Goal: Information Seeking & Learning: Find contact information

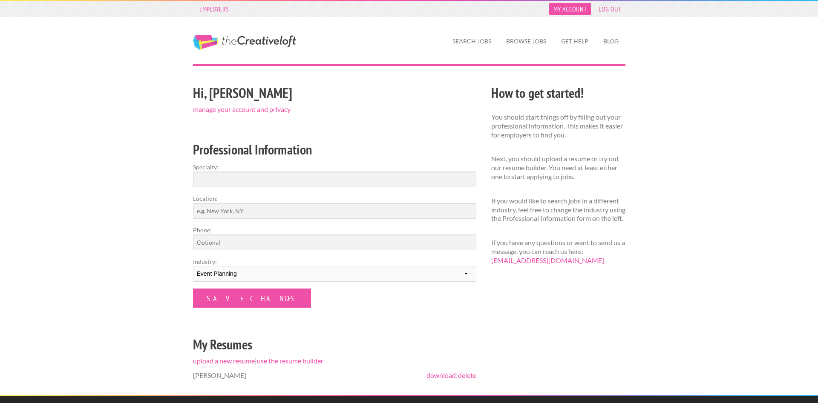
click at [564, 8] on link "My Account" at bounding box center [570, 9] width 42 height 12
click at [569, 6] on link "My Account" at bounding box center [570, 9] width 42 height 12
click at [575, 9] on link "My Account" at bounding box center [570, 9] width 42 height 12
click at [218, 177] on input "Specialty:" at bounding box center [334, 180] width 283 height 16
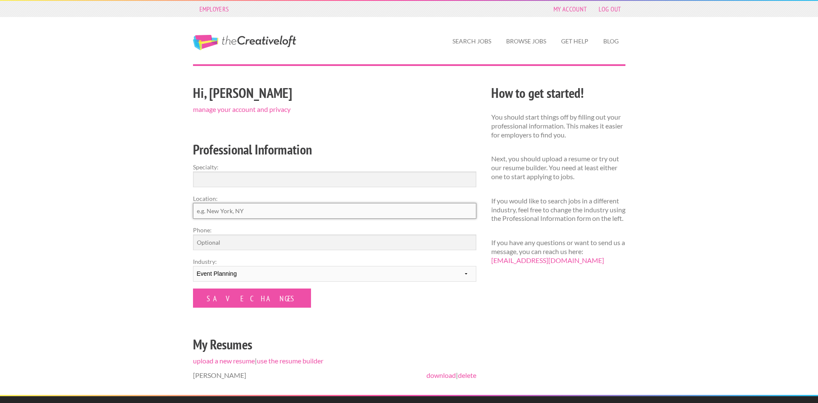
click at [240, 206] on input "Location:" at bounding box center [334, 211] width 283 height 16
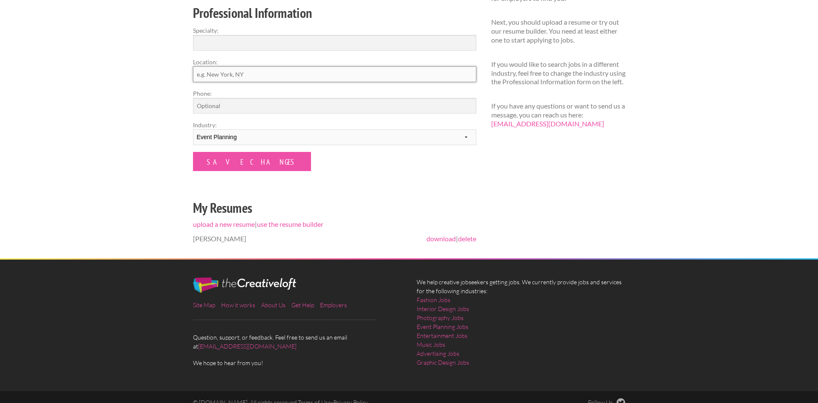
scroll to position [148, 0]
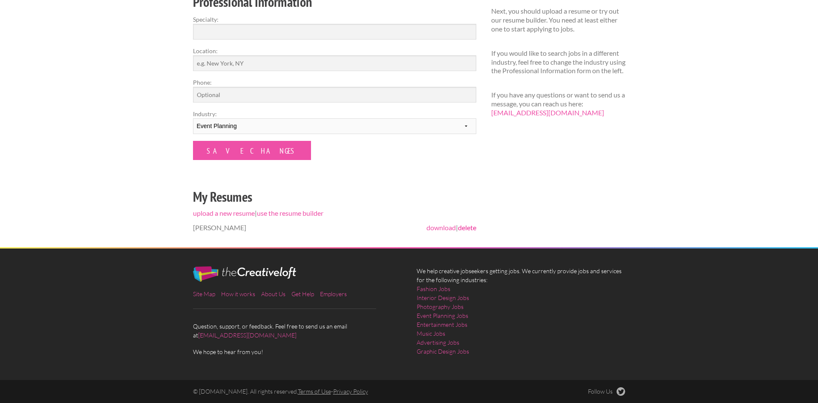
click at [462, 230] on link "delete" at bounding box center [467, 228] width 18 height 8
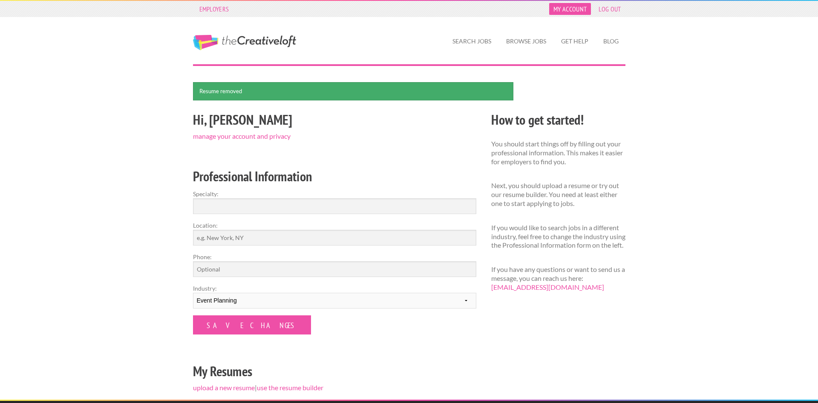
click at [571, 11] on link "My Account" at bounding box center [570, 9] width 42 height 12
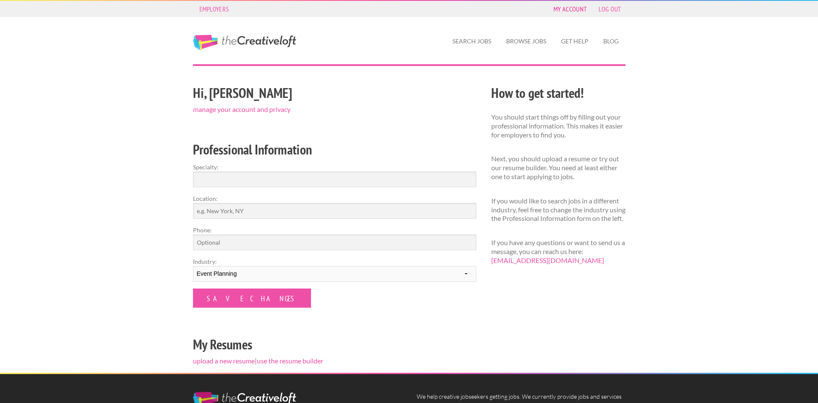
click at [571, 11] on link "My Account" at bounding box center [570, 9] width 42 height 12
click at [559, 11] on link "My Account" at bounding box center [570, 9] width 42 height 12
click at [568, 42] on link "Get Help" at bounding box center [574, 42] width 41 height 20
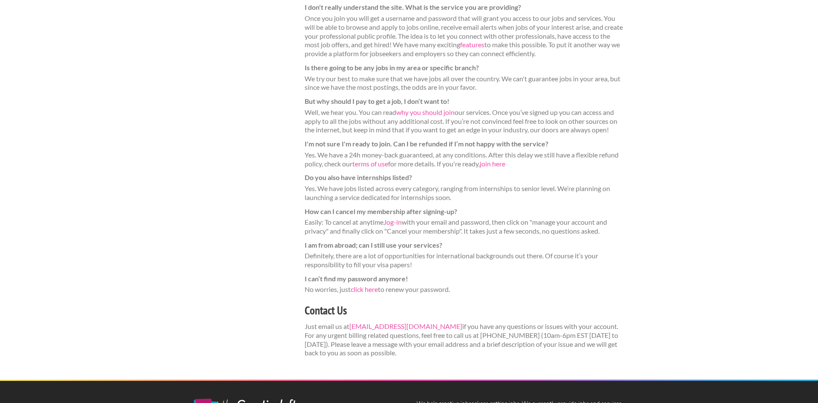
scroll to position [304, 0]
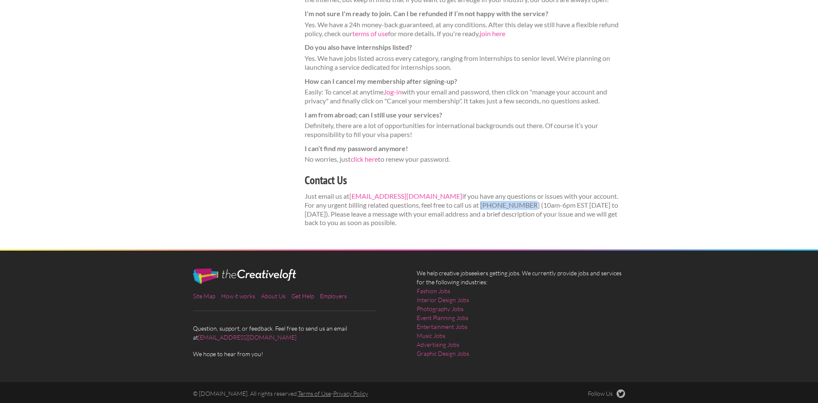
drag, startPoint x: 459, startPoint y: 206, endPoint x: 501, endPoint y: 207, distance: 42.2
click at [501, 207] on p "Just email us at [EMAIL_ADDRESS][DOMAIN_NAME] if you have any questions or issu…" at bounding box center [464, 209] width 321 height 35
click at [547, 145] on dt "I can’t find my password anymore!" at bounding box center [464, 148] width 321 height 9
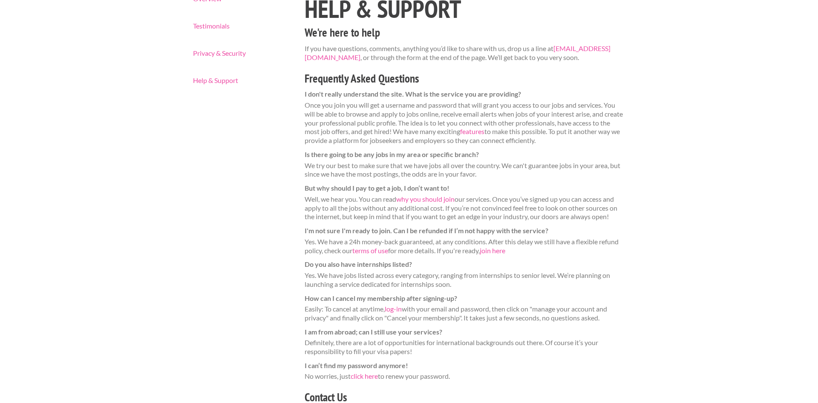
scroll to position [0, 0]
